Goal: Navigation & Orientation: Find specific page/section

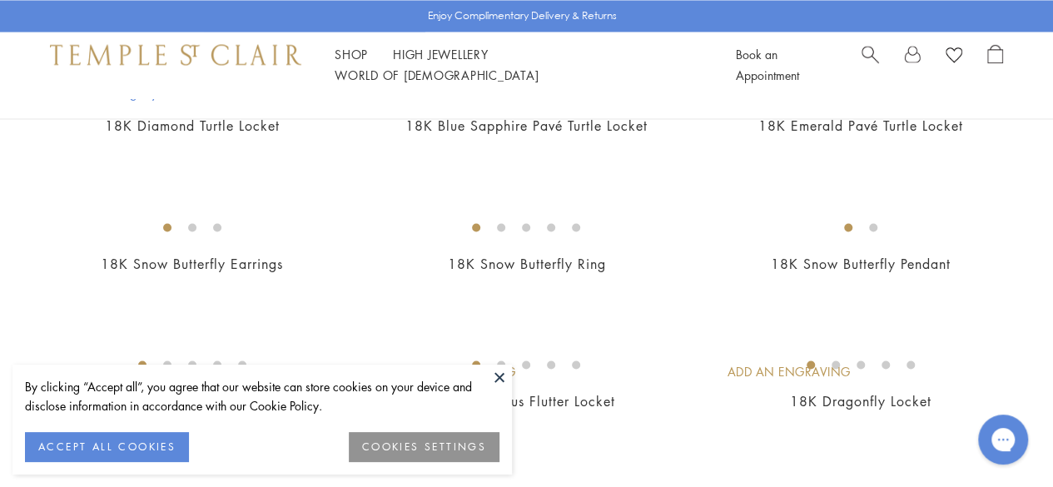
click at [498, 368] on button at bounding box center [499, 376] width 25 height 25
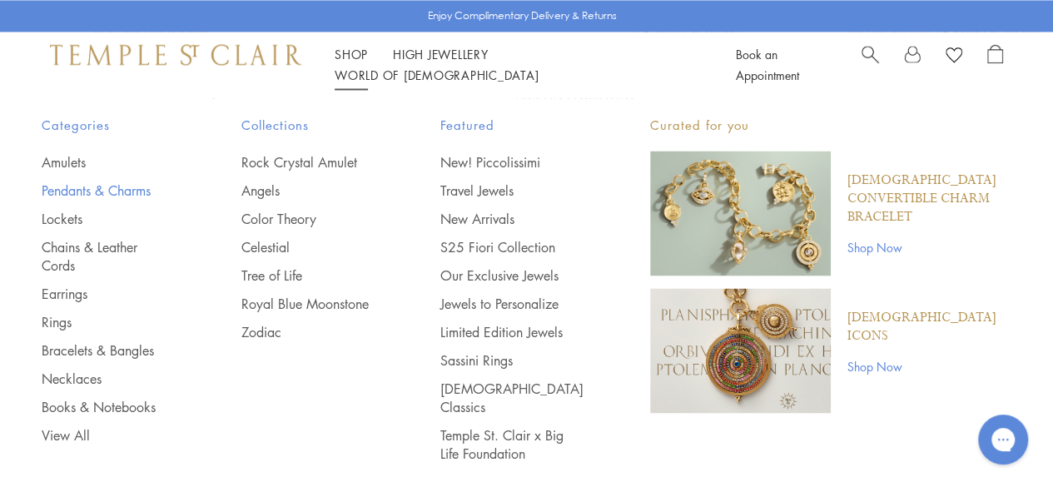
click at [126, 183] on link "Pendants & Charms" at bounding box center [108, 190] width 133 height 18
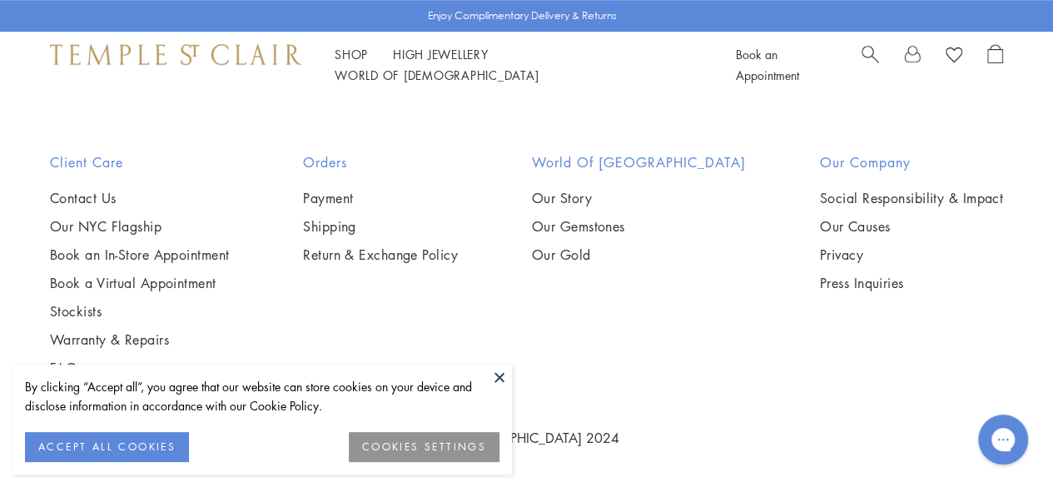
scroll to position [9488, 0]
click at [499, 380] on button at bounding box center [499, 376] width 25 height 25
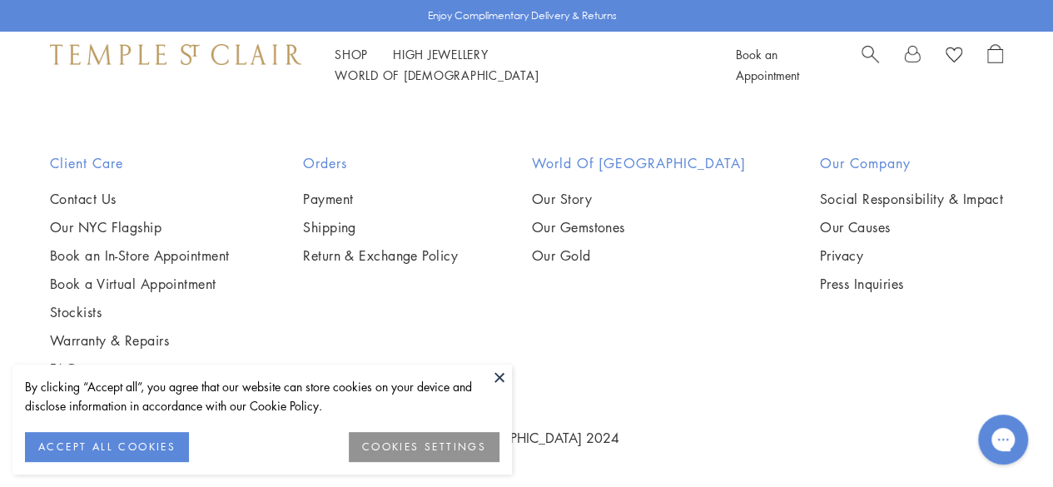
scroll to position [7933, 0]
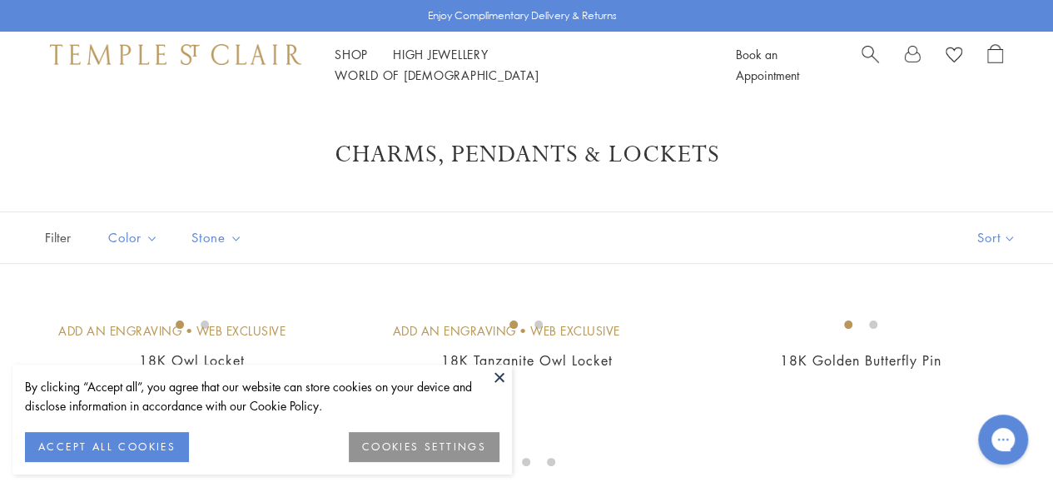
click at [501, 384] on button at bounding box center [499, 376] width 25 height 25
